Goal: Communication & Community: Answer question/provide support

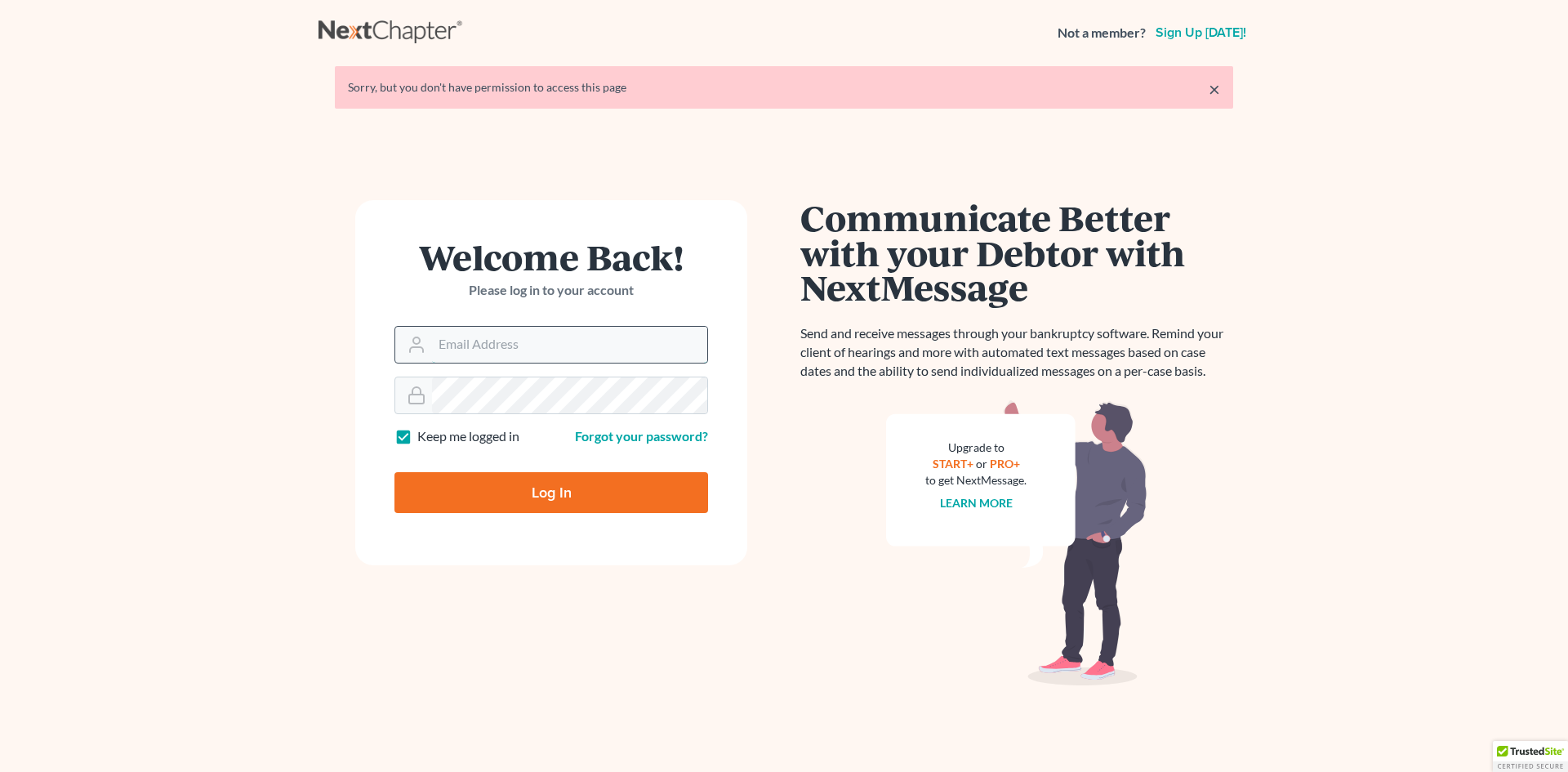
click at [460, 342] on input "Email Address" at bounding box center [570, 345] width 276 height 36
type input "[EMAIL_ADDRESS][DOMAIN_NAME]"
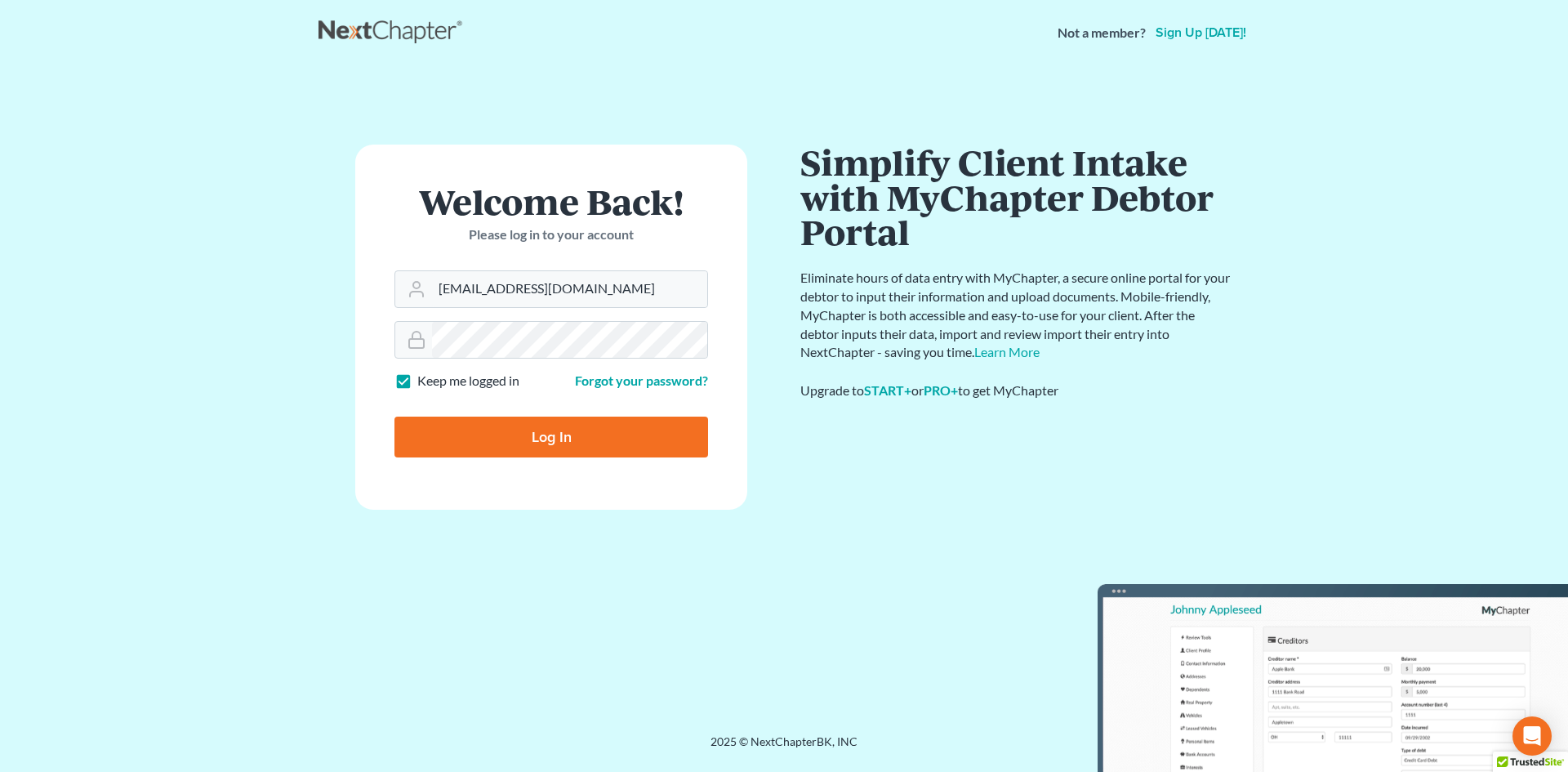
click at [536, 431] on input "Log In" at bounding box center [550, 437] width 313 height 40
type input "Thinking..."
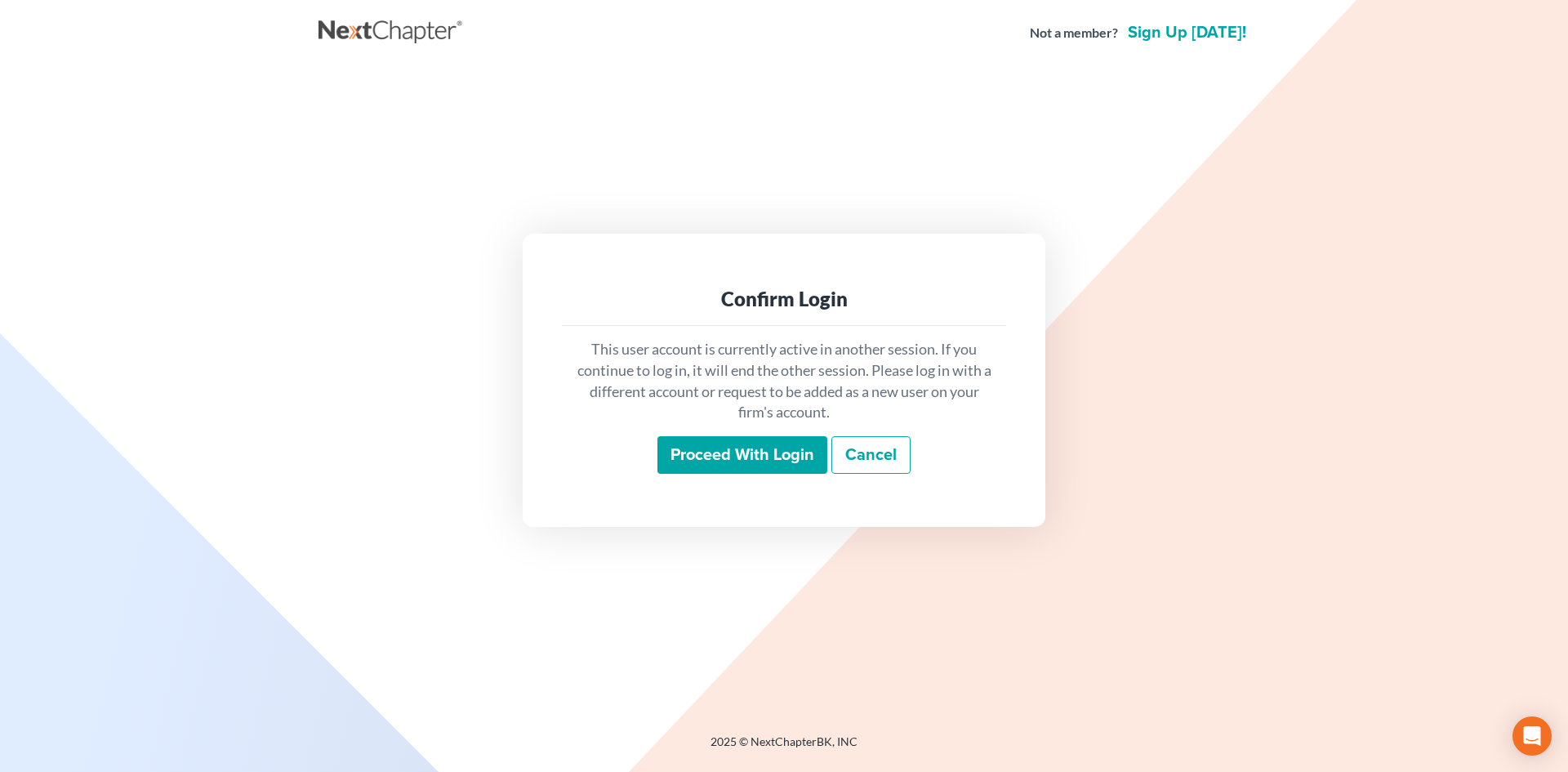
click at [769, 442] on input "Proceed with login" at bounding box center [741, 455] width 170 height 38
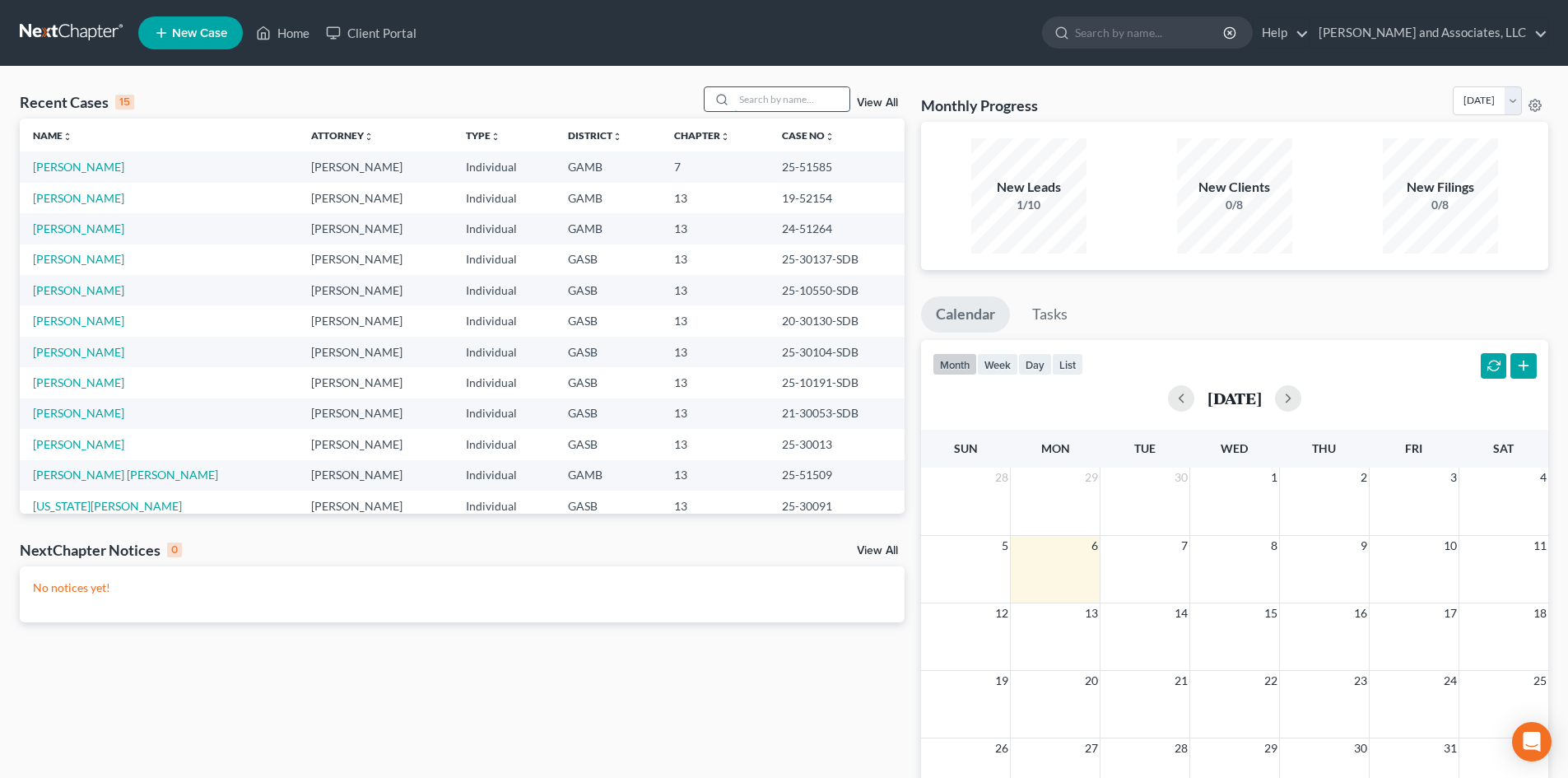
click at [759, 95] on input "search" at bounding box center [792, 99] width 115 height 24
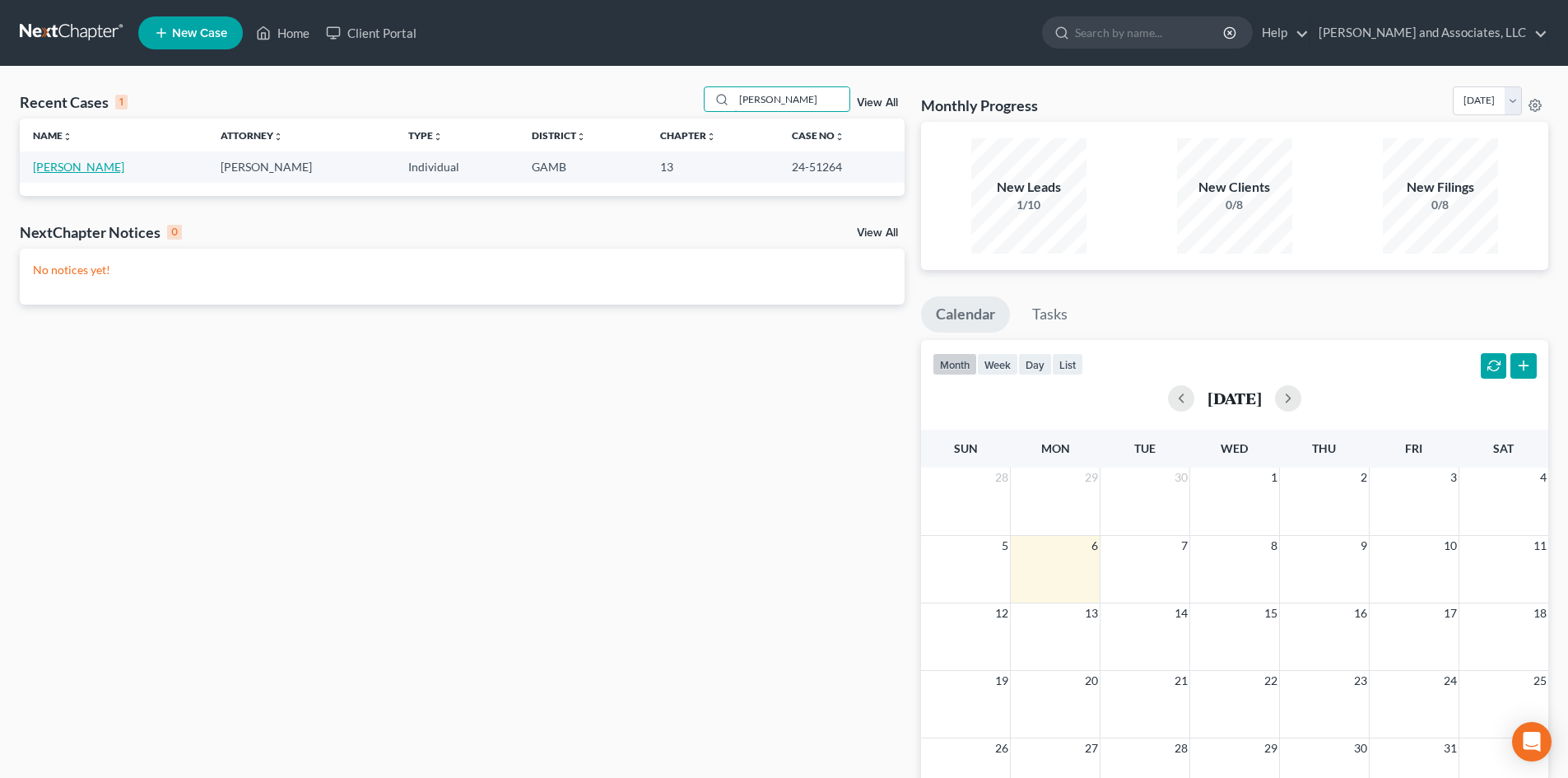
type input "[PERSON_NAME]"
click at [90, 167] on link "[PERSON_NAME]" at bounding box center [79, 166] width 92 height 14
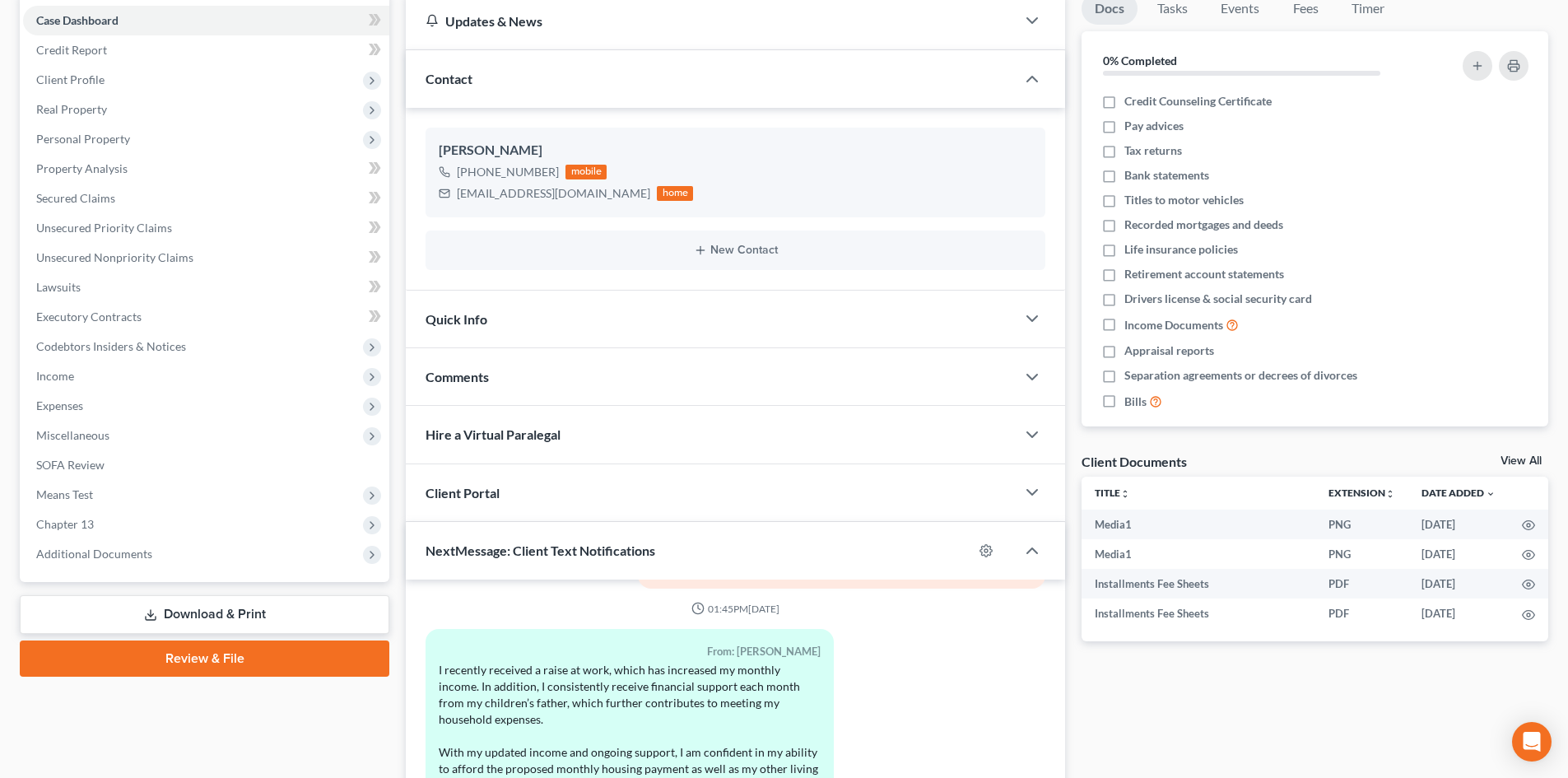
scroll to position [398, 0]
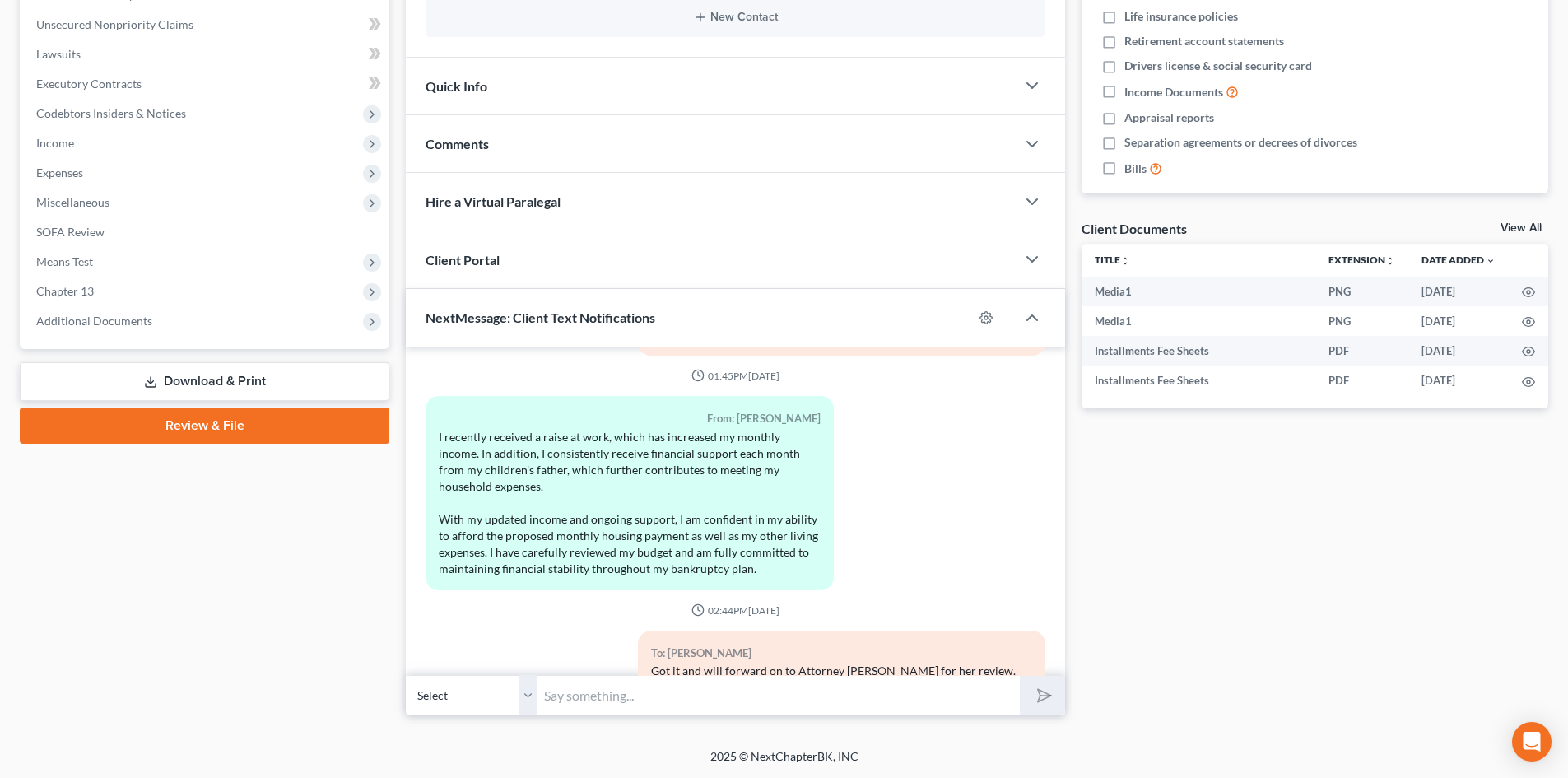
click at [527, 707] on select "Select [PHONE_NUMBER] - [PERSON_NAME]" at bounding box center [471, 696] width 132 height 41
click at [406, 675] on select "Select [PHONE_NUMBER] - [PERSON_NAME]" at bounding box center [471, 696] width 132 height 41
click at [567, 697] on input "text" at bounding box center [778, 696] width 483 height 41
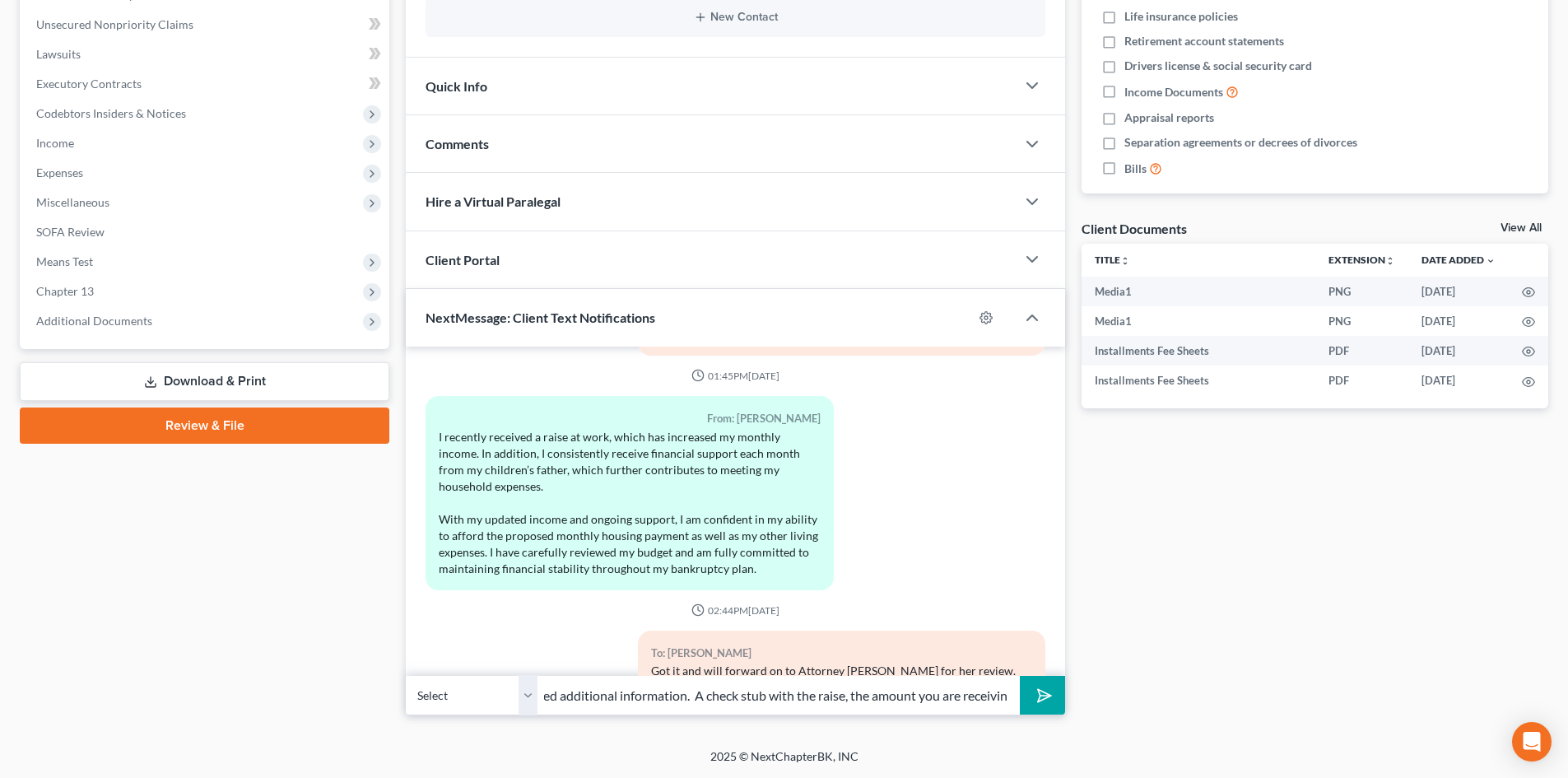
type input "Good Afternoon [PERSON_NAME], this is [PERSON_NAME]. We will need additional in…"
click at [1020, 676] on button "submit" at bounding box center [1042, 696] width 45 height 39
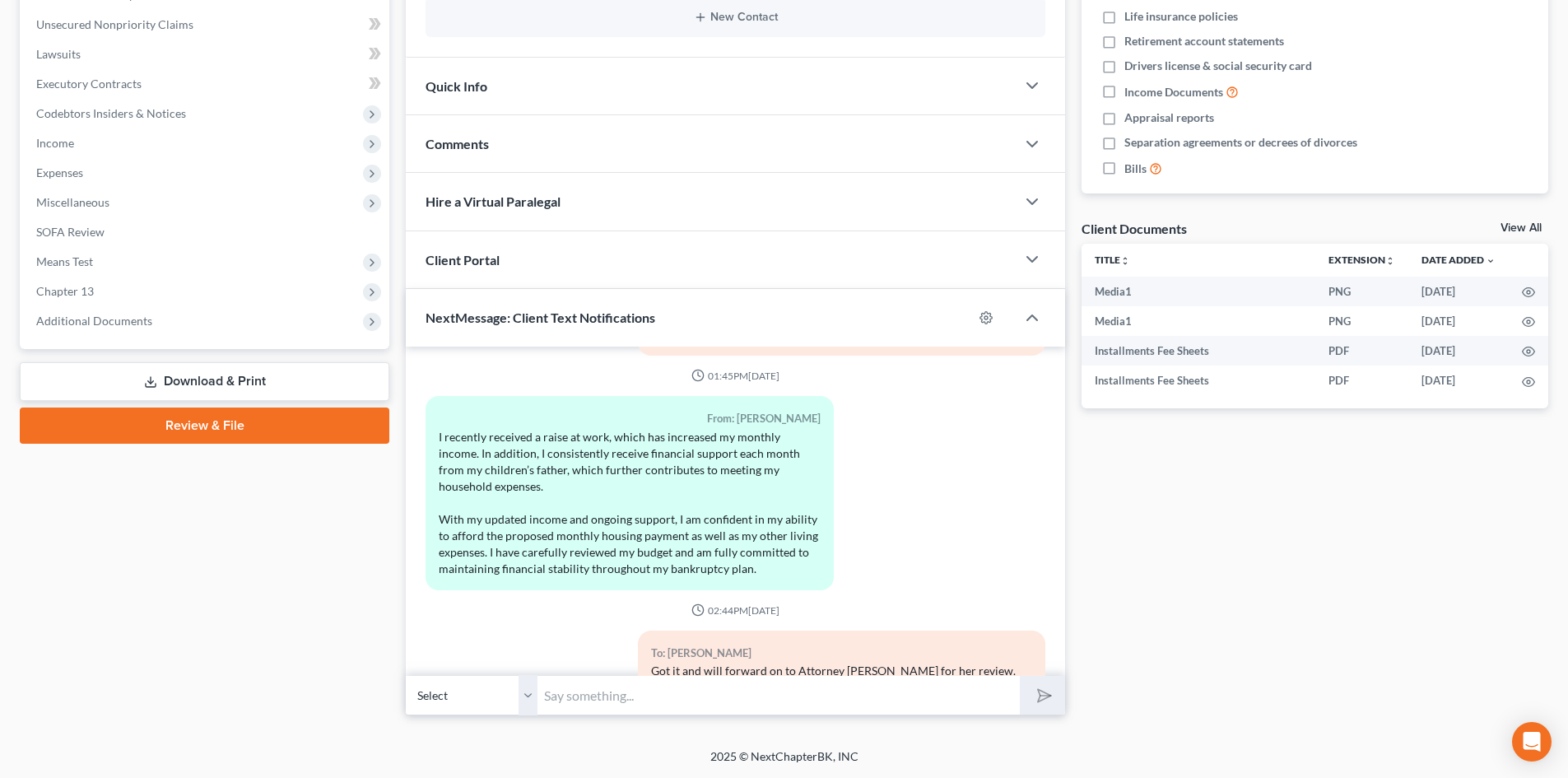
scroll to position [5259, 0]
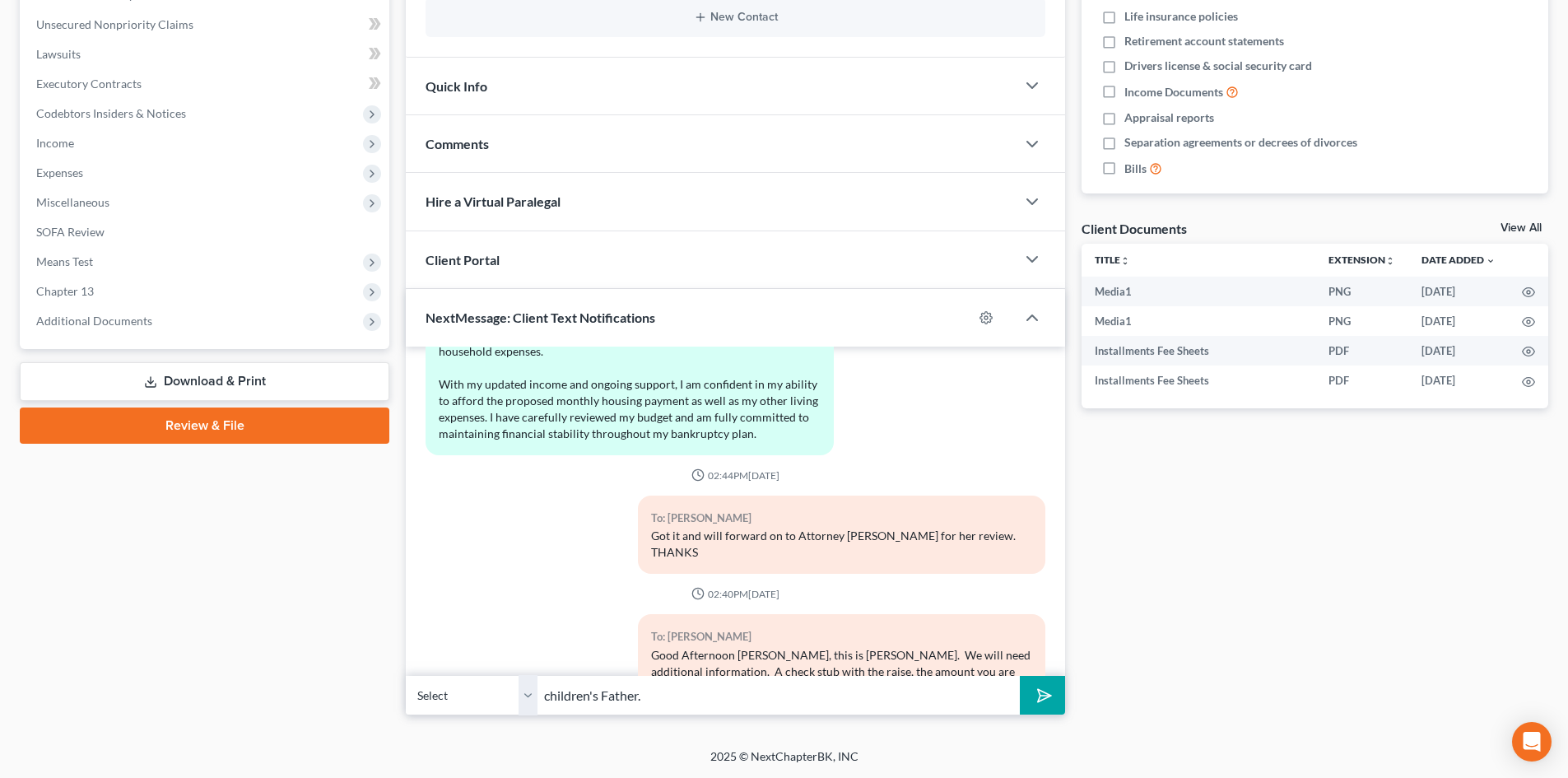
type input "children's Father."
click at [1044, 699] on polygon "submit" at bounding box center [1041, 695] width 19 height 19
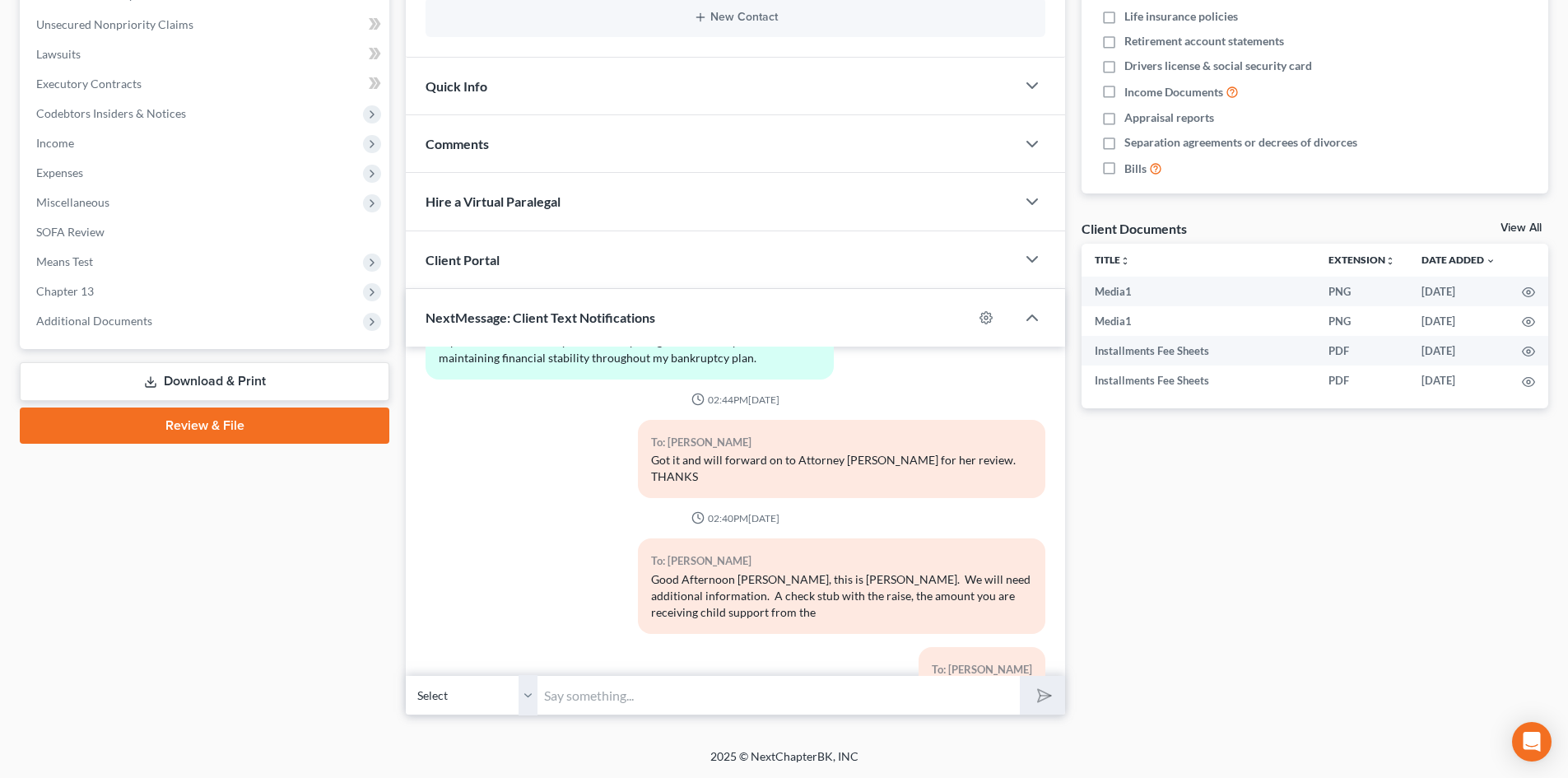
click at [548, 698] on input "text" at bounding box center [778, 696] width 483 height 41
type input "And one thing is the mobile home a home/land package? or will you have to pay l…"
click at [1020, 676] on button "submit" at bounding box center [1042, 696] width 45 height 39
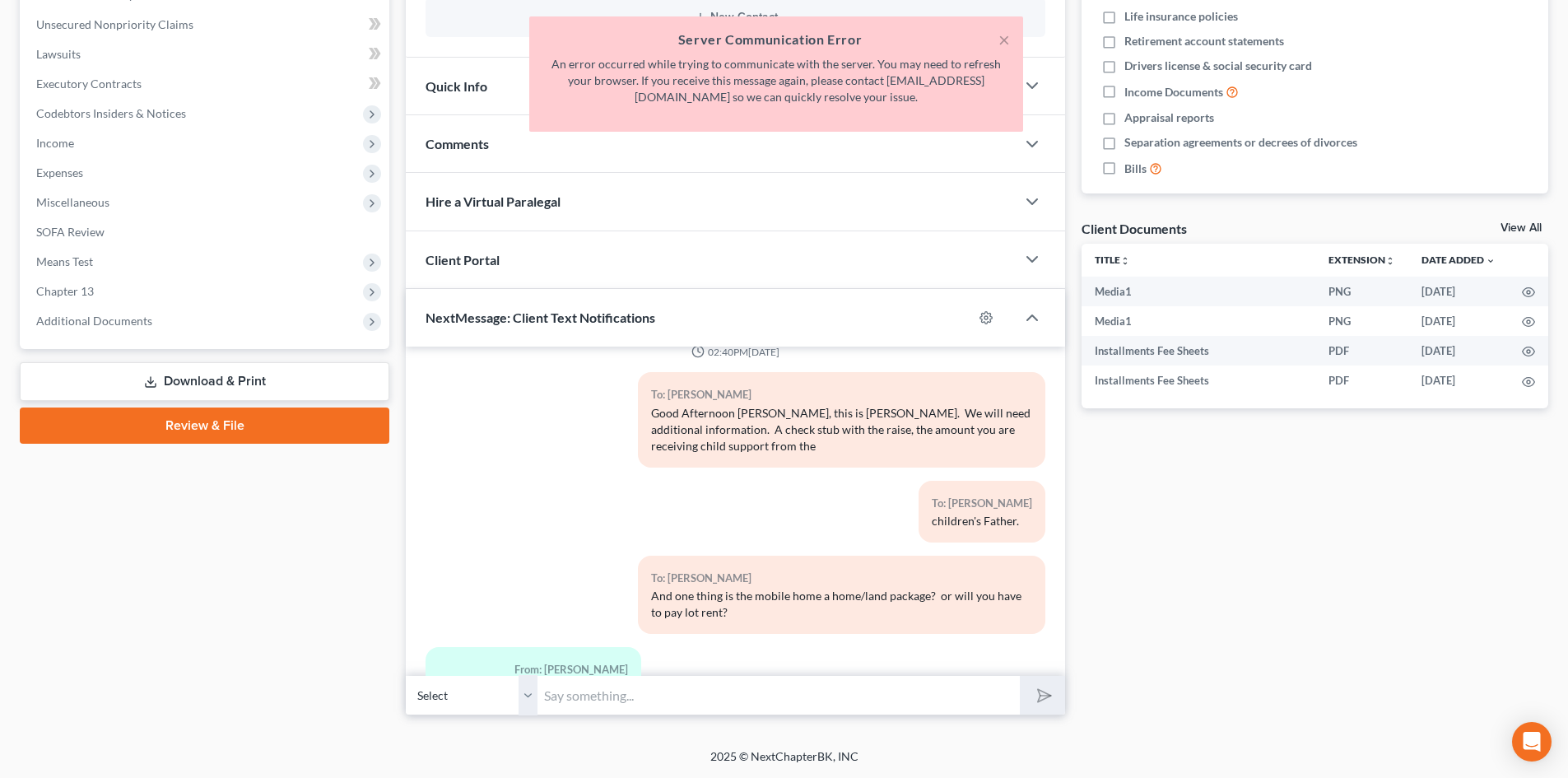
scroll to position [5652, 0]
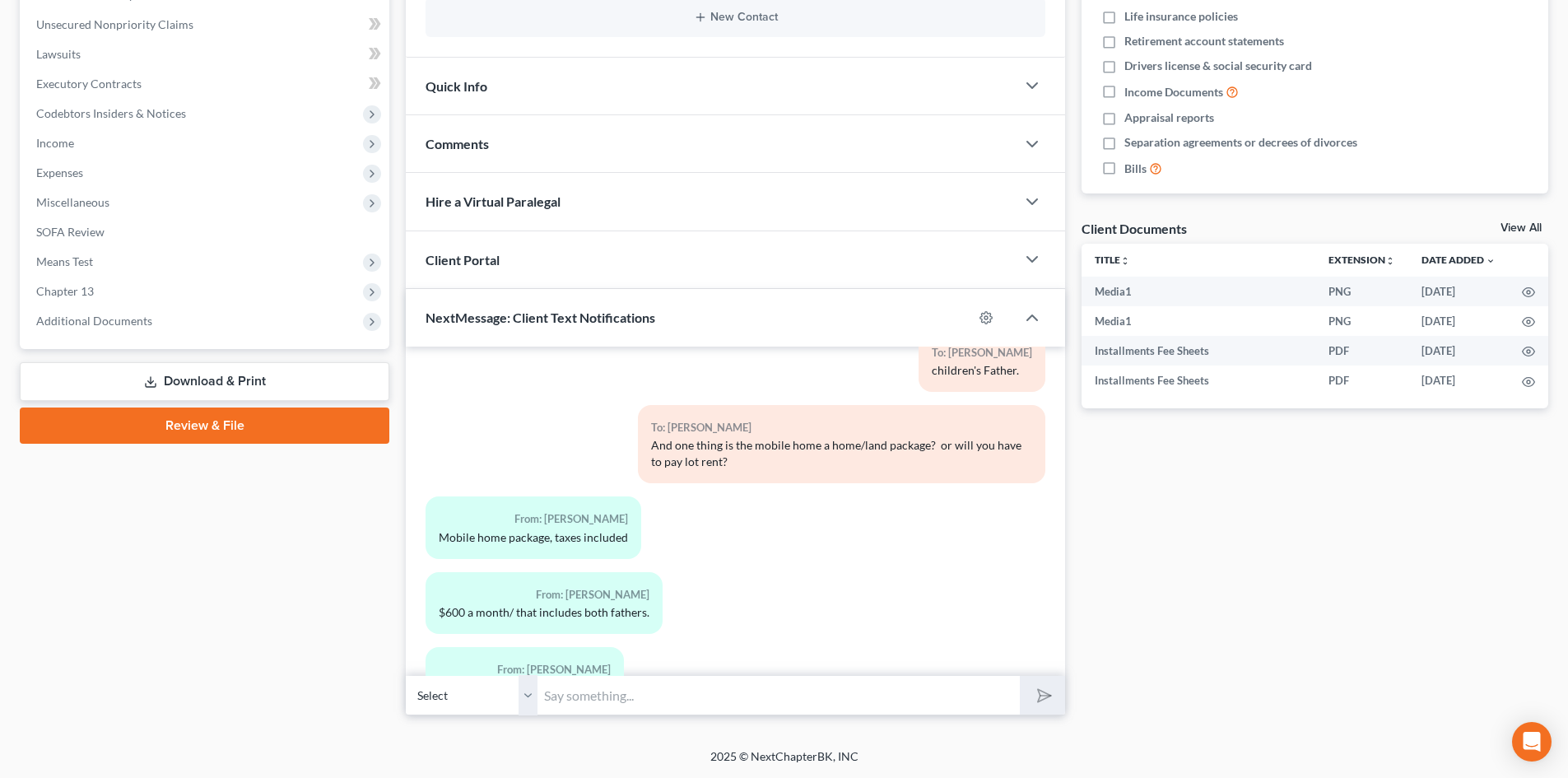
click at [1426, 561] on div "Docs Tasks Events Fees Timer 0% Completed Nothing here yet! Credit Counseling C…" at bounding box center [1315, 237] width 483 height 957
click at [561, 698] on input "text" at bounding box center [778, 696] width 483 height 41
type input "OK Sounds Good."
click at [1047, 695] on polygon "submit" at bounding box center [1041, 695] width 19 height 19
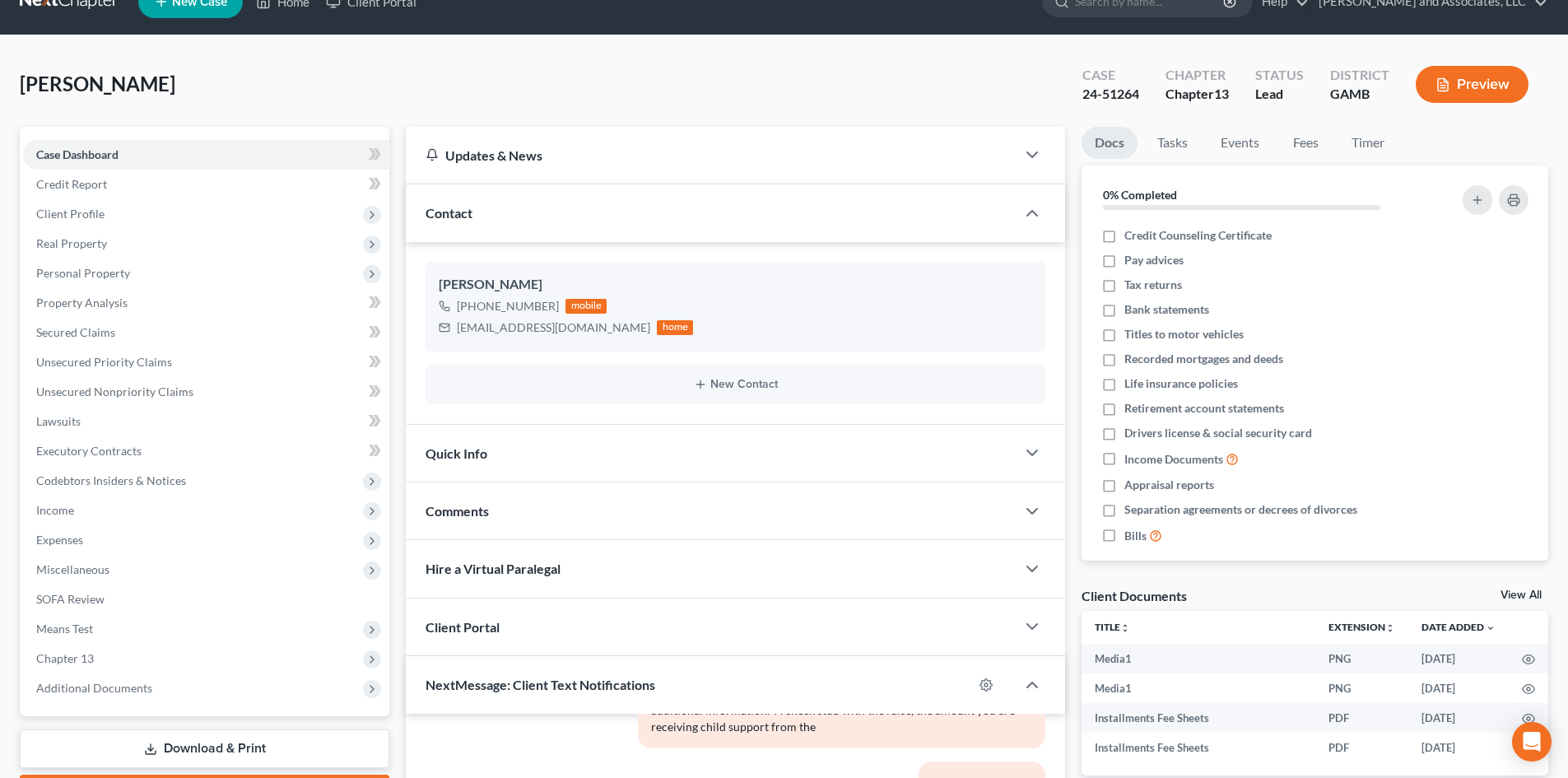
scroll to position [0, 0]
